Goal: Transaction & Acquisition: Purchase product/service

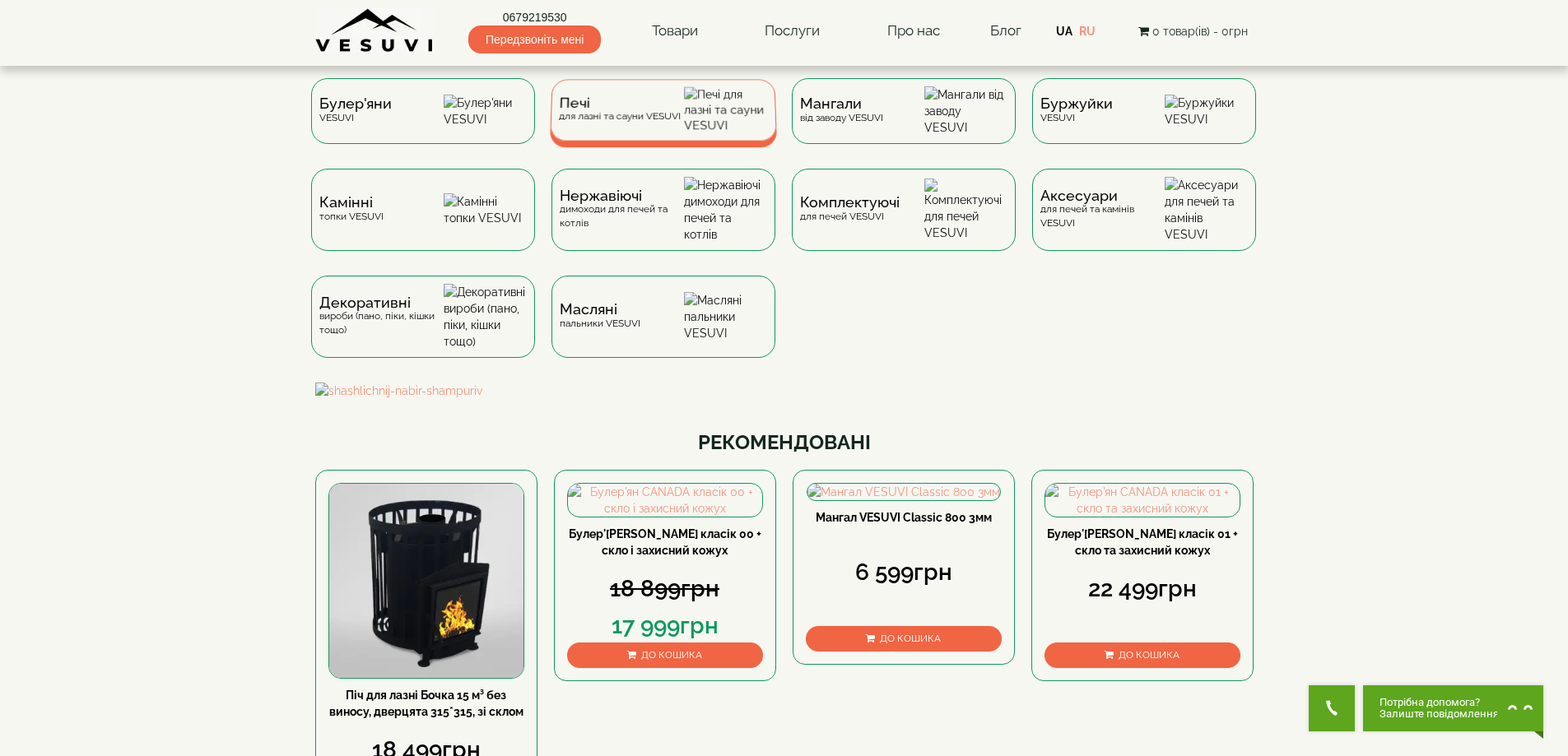
click at [672, 94] on div "Печі для лазні та сауни VESUVI" at bounding box center [664, 109] width 227 height 62
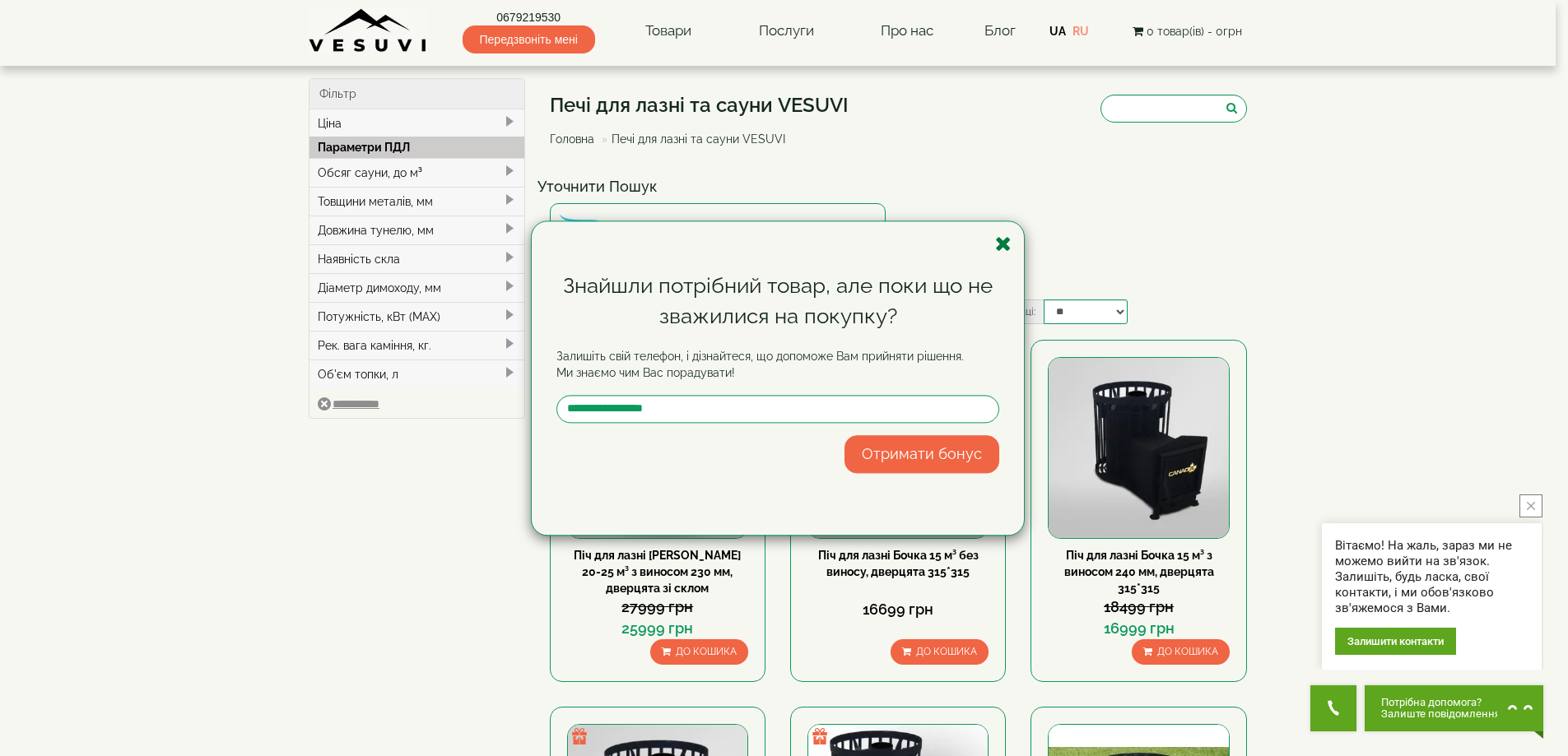
click at [1000, 240] on icon "button" at bounding box center [1003, 244] width 17 height 21
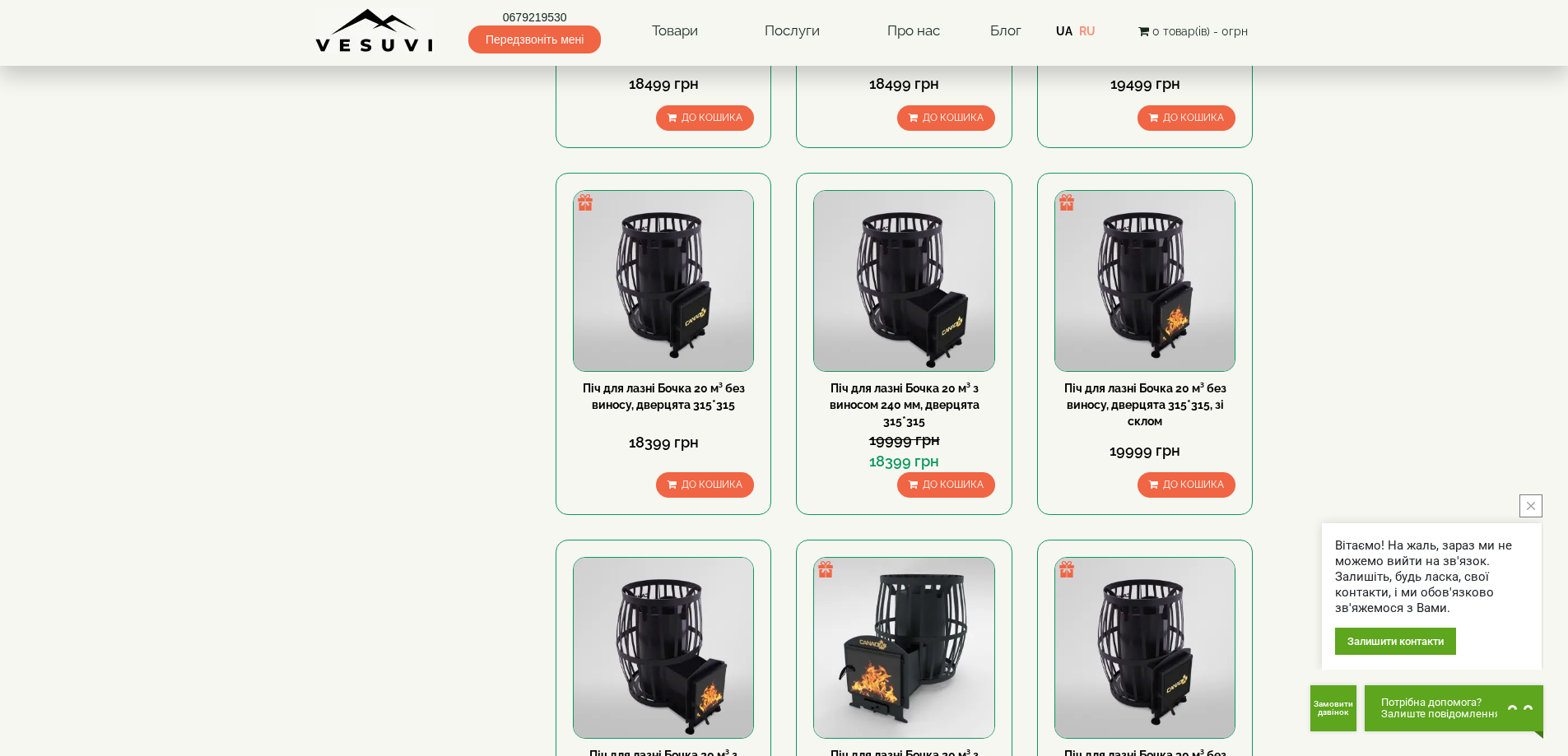
scroll to position [905, 0]
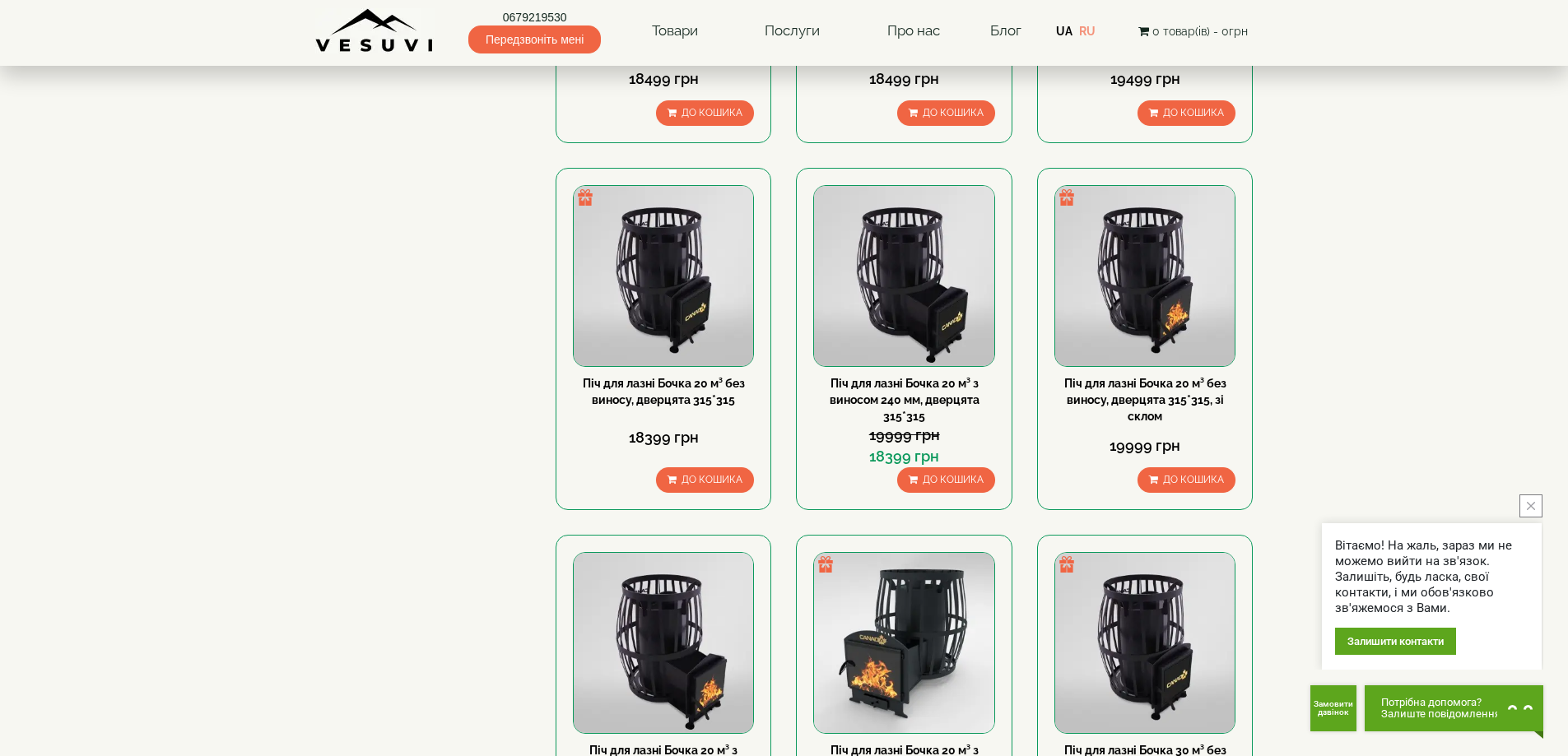
drag, startPoint x: 1147, startPoint y: 263, endPoint x: 1322, endPoint y: 208, distance: 183.4
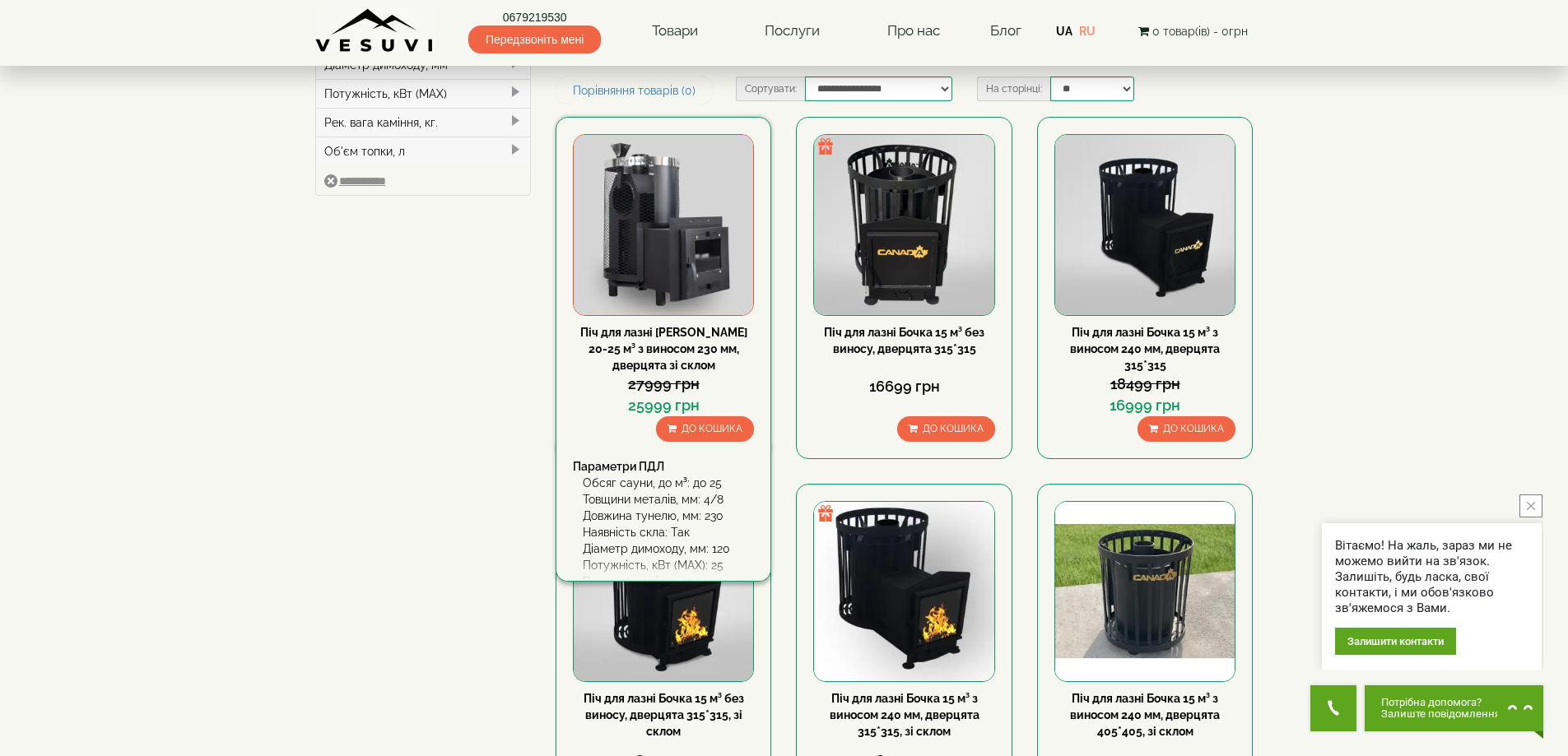
scroll to position [0, 0]
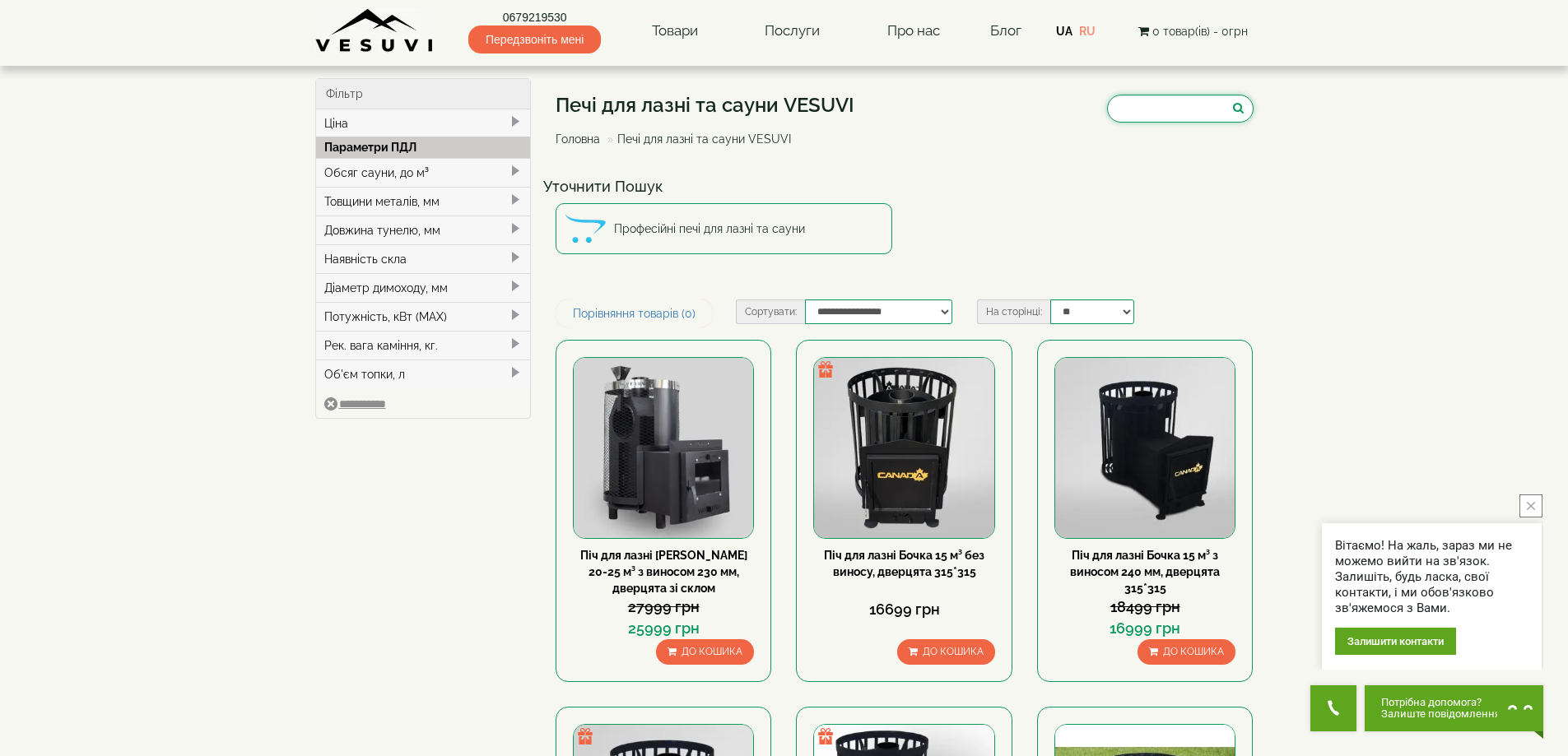
click at [1126, 94] on input "search" at bounding box center [1181, 108] width 147 height 28
type input "****"
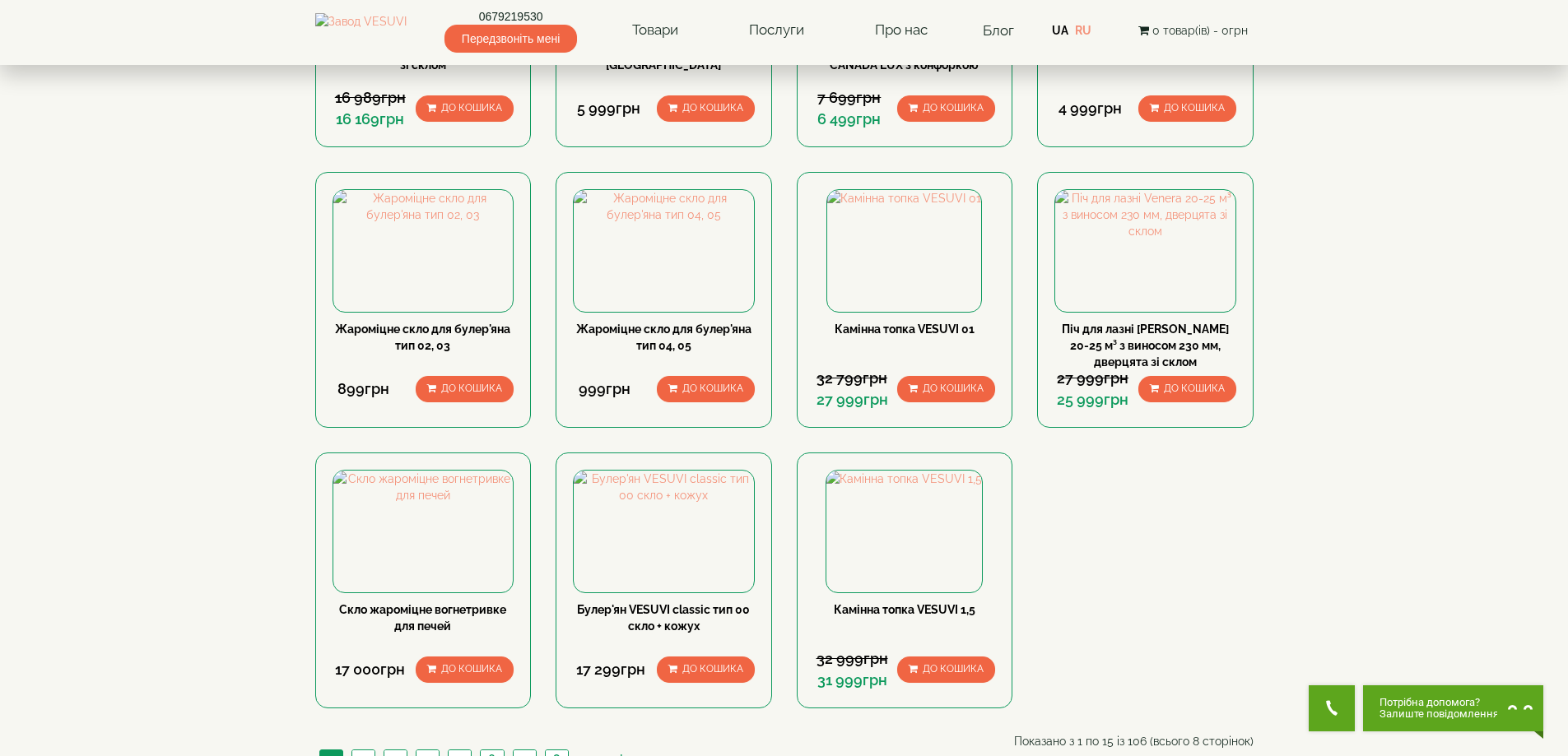
scroll to position [329, 0]
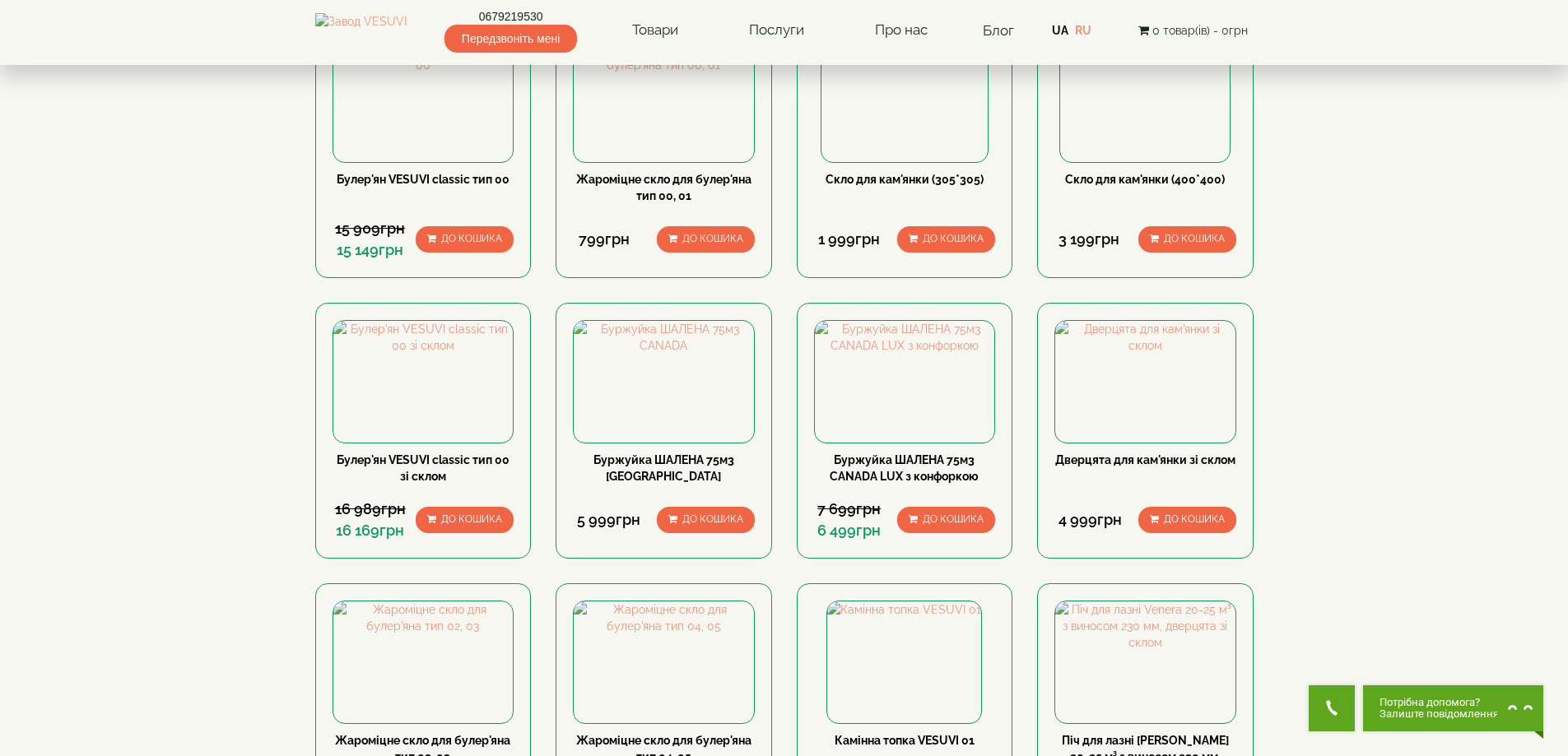
click at [905, 57] on img at bounding box center [904, 48] width 166 height 17
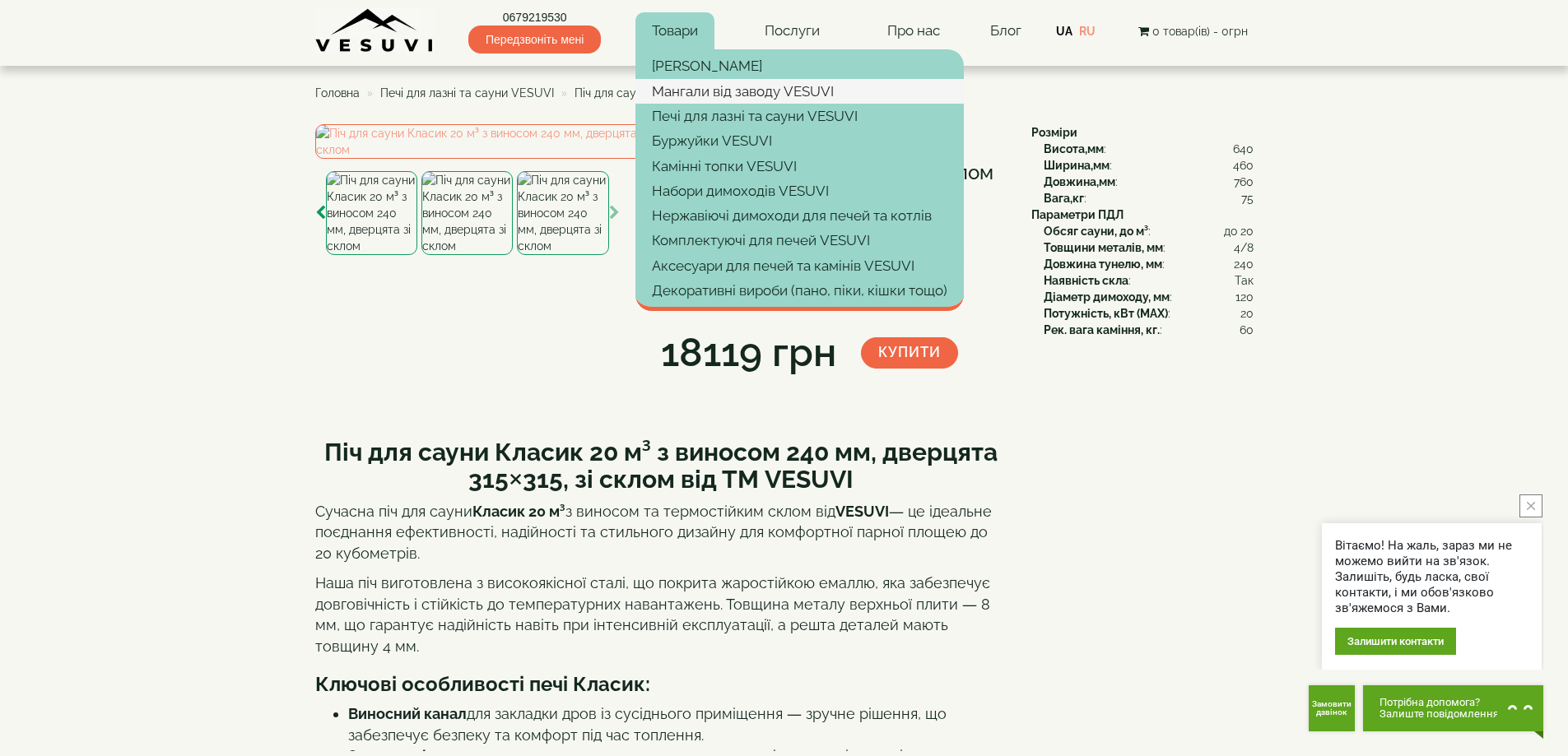
click at [727, 90] on link "Мангали від заводу VESUVI" at bounding box center [800, 91] width 329 height 24
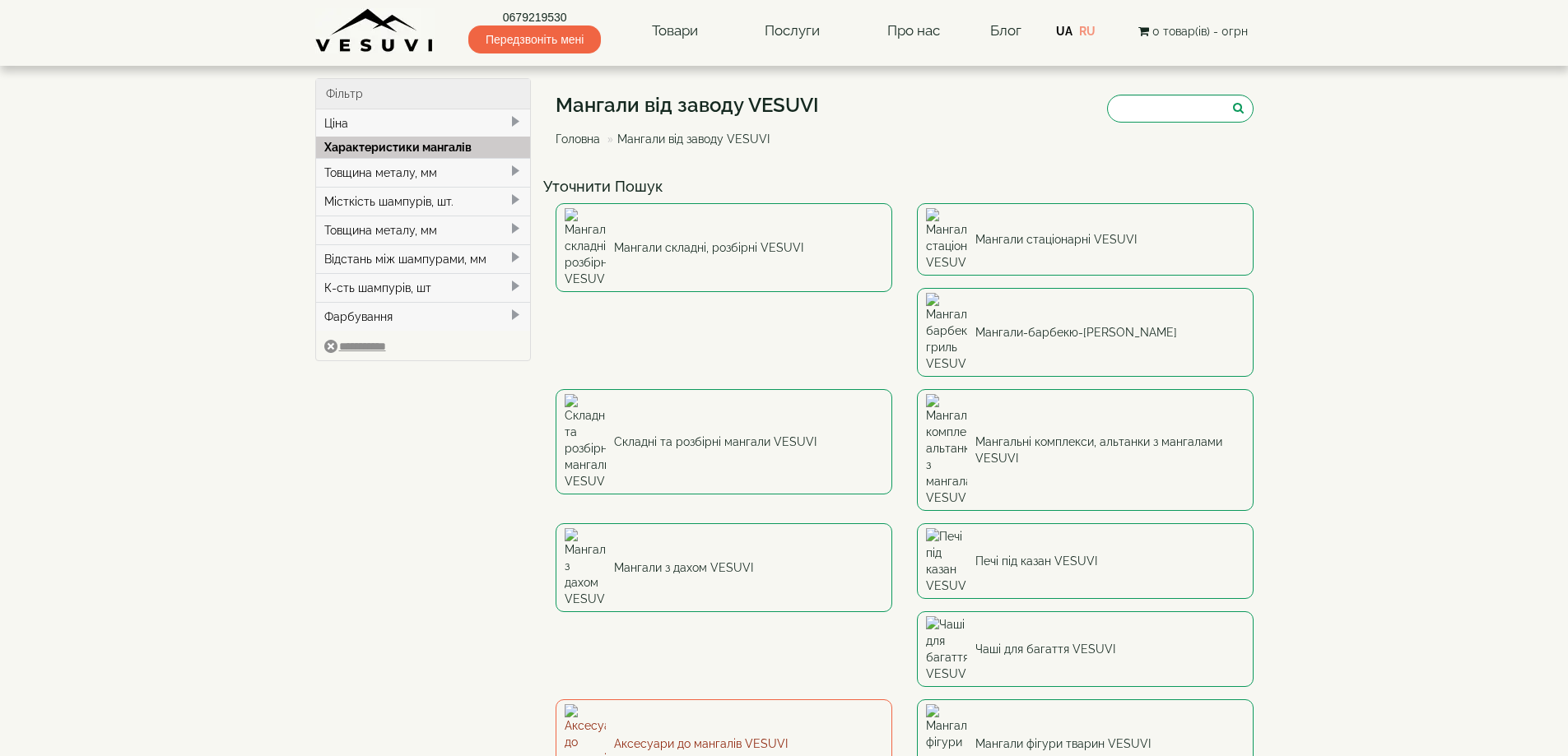
click at [735, 699] on link "Аксесуари до мангалів VESUVI" at bounding box center [723, 744] width 337 height 89
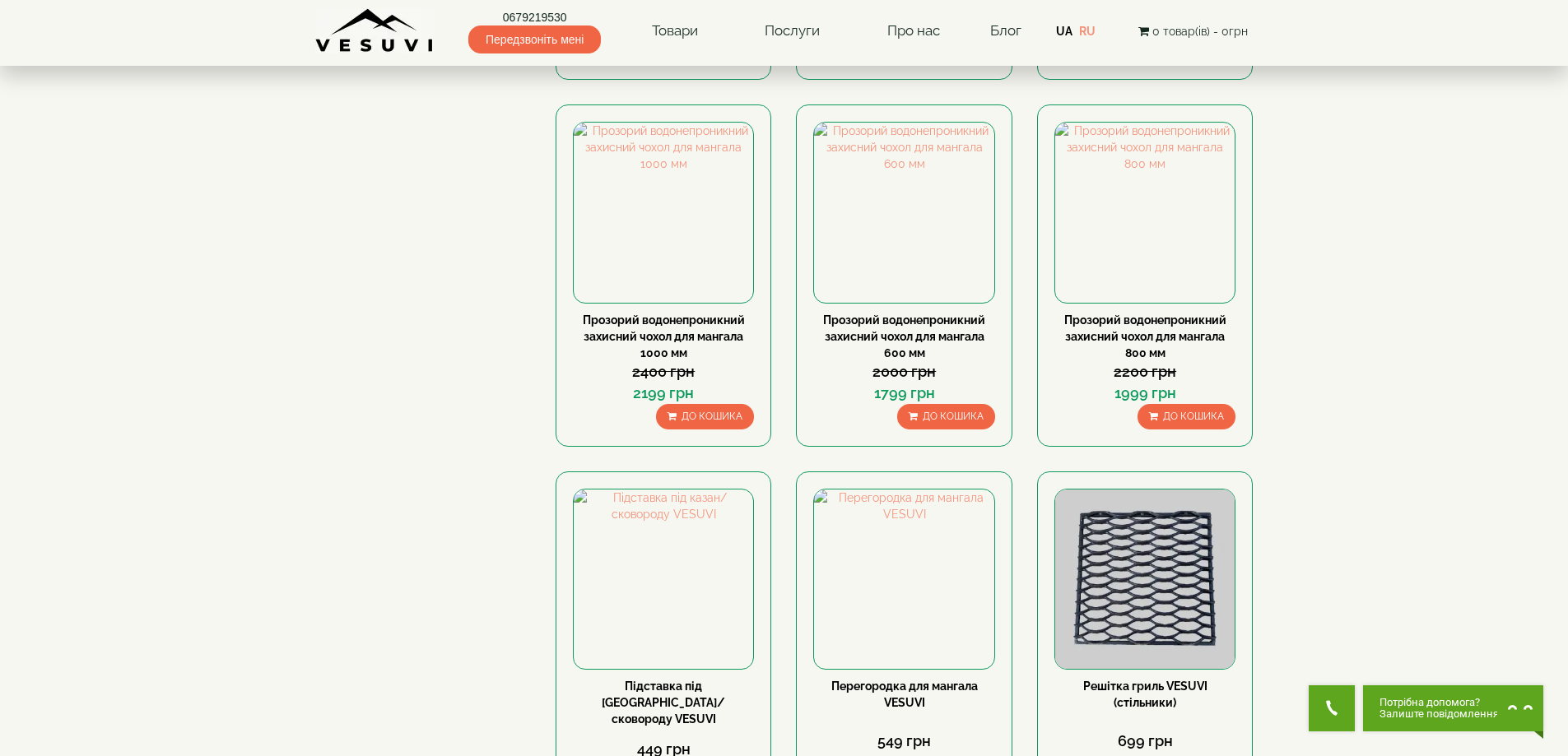
scroll to position [1316, 0]
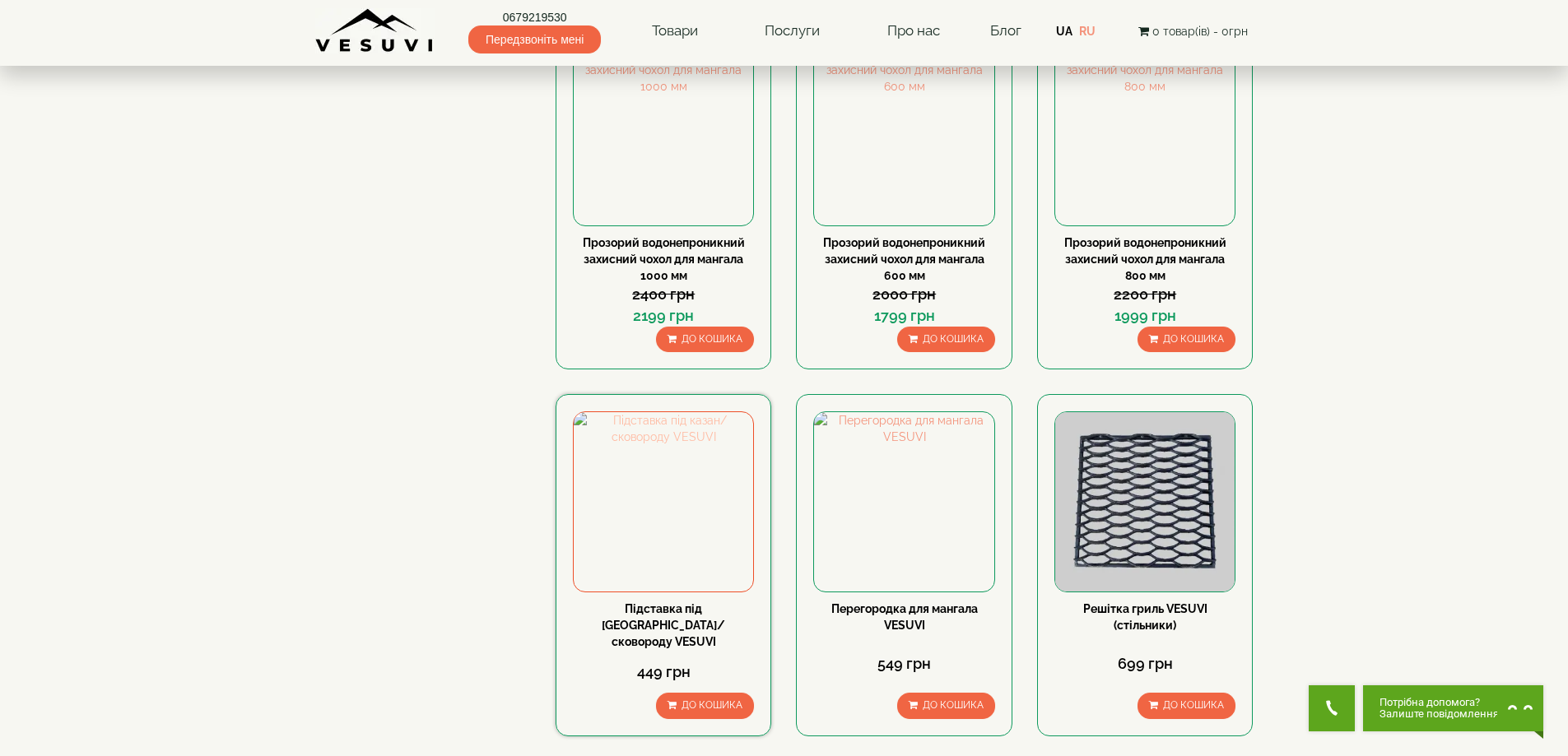
click at [680, 525] on img at bounding box center [663, 502] width 179 height 179
